Goal: Task Accomplishment & Management: Manage account settings

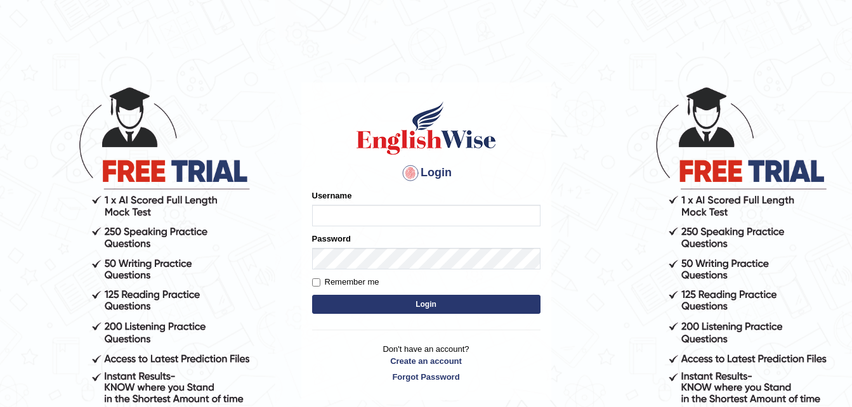
type input "Peri15cazia"
click at [410, 304] on button "Login" at bounding box center [426, 304] width 228 height 19
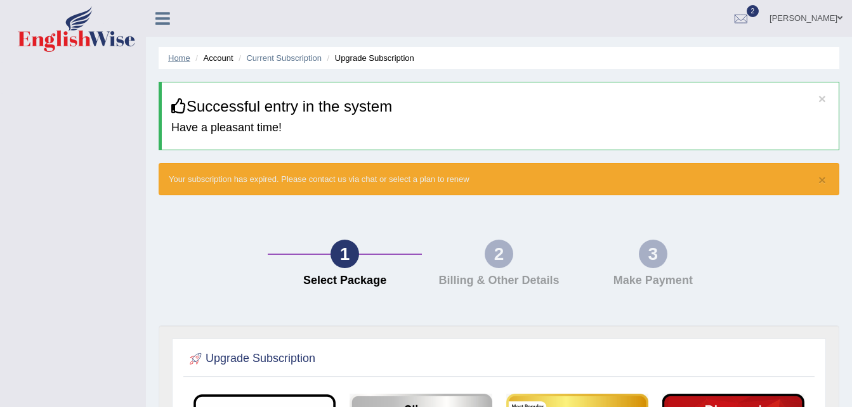
click at [175, 58] on link "Home" at bounding box center [179, 58] width 22 height 10
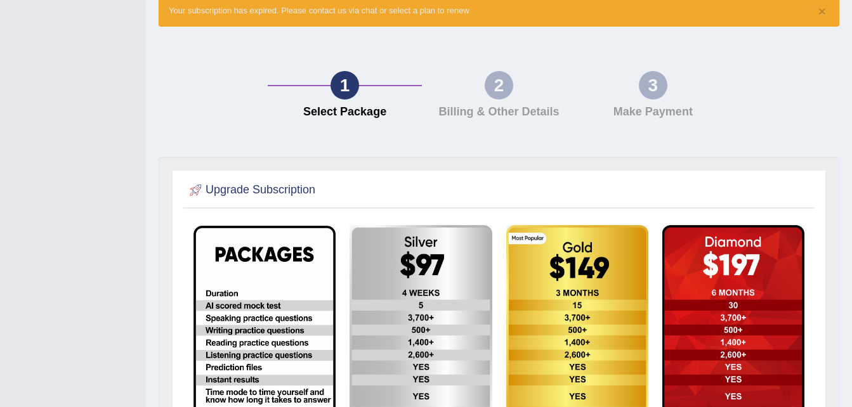
scroll to position [93, 0]
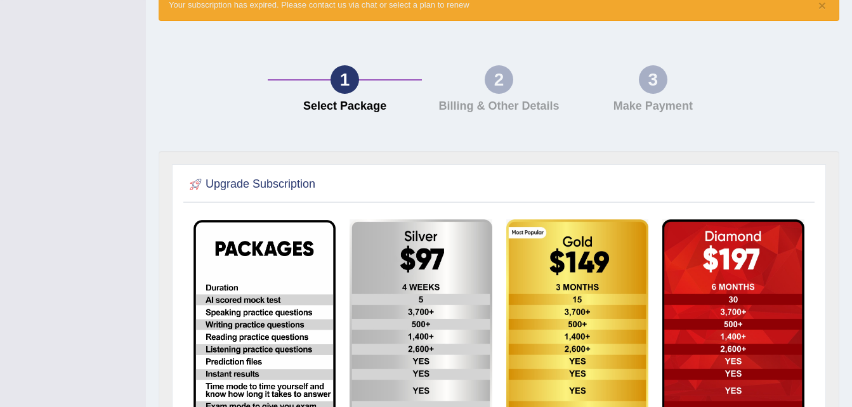
click at [510, 81] on div "2" at bounding box center [499, 79] width 29 height 29
click at [657, 73] on div "3" at bounding box center [653, 79] width 29 height 29
click at [581, 120] on div "1 Select Package 2 Billing & Other Details 3 Make Payment" at bounding box center [499, 92] width 694 height 117
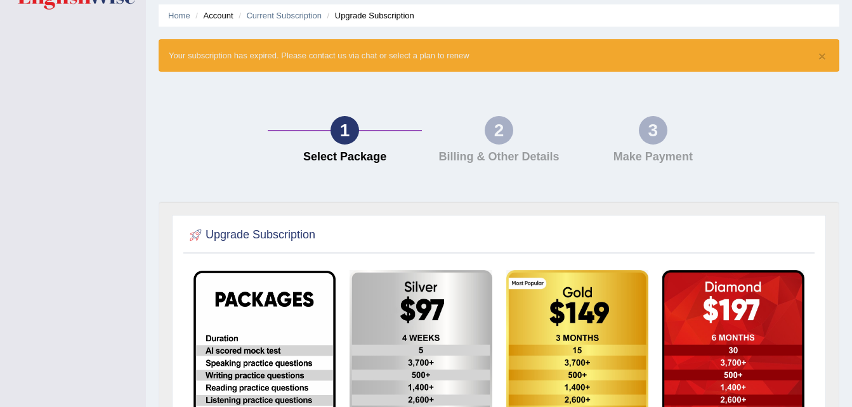
scroll to position [0, 0]
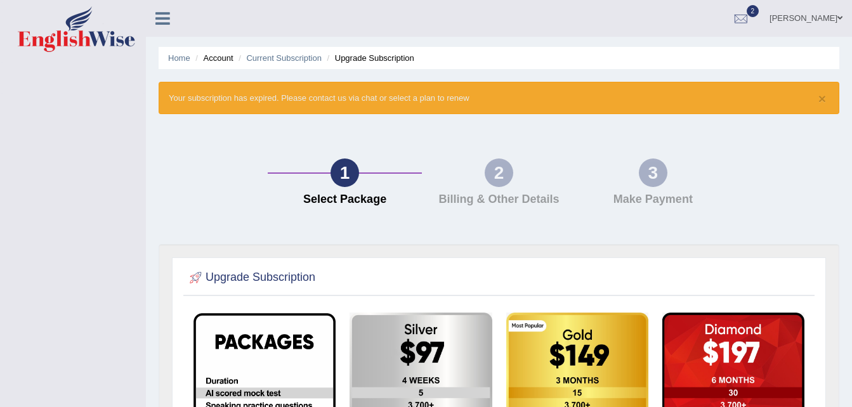
click at [808, 18] on link "[PERSON_NAME]" at bounding box center [806, 16] width 92 height 33
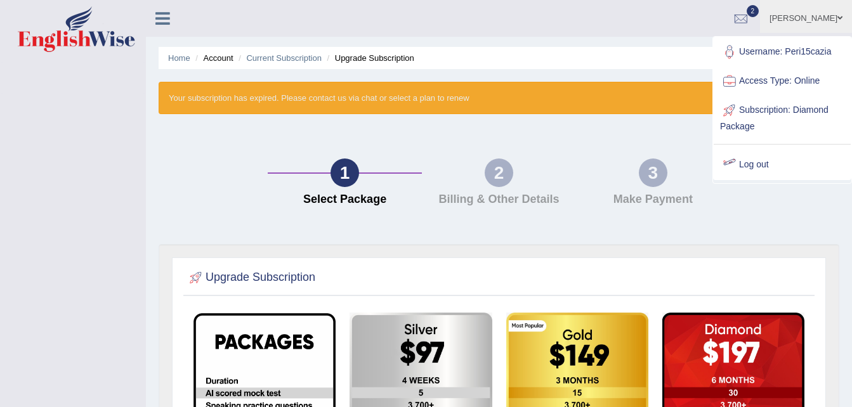
click at [756, 166] on link "Log out" at bounding box center [782, 164] width 137 height 29
